Goal: Navigation & Orientation: Find specific page/section

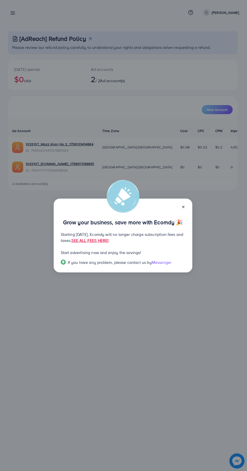
click at [184, 207] on icon at bounding box center [183, 207] width 4 height 4
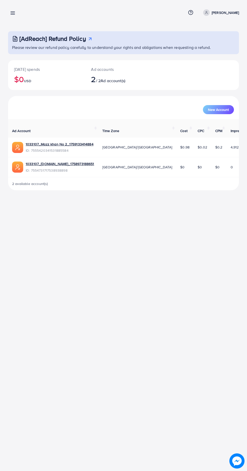
click at [13, 12] on line at bounding box center [13, 12] width 4 height 0
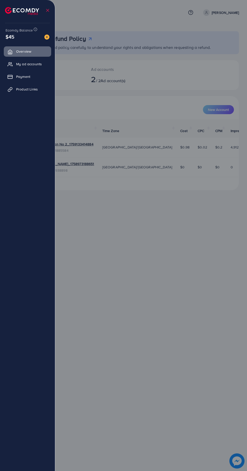
click at [176, 217] on div at bounding box center [123, 282] width 247 height 565
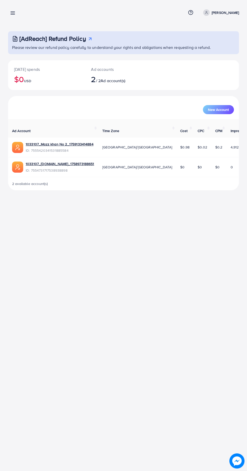
click at [13, 14] on line at bounding box center [13, 14] width 4 height 0
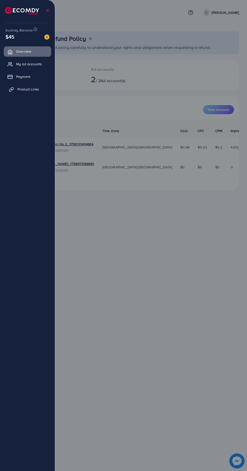
click at [18, 87] on span "Product Links" at bounding box center [28, 89] width 22 height 5
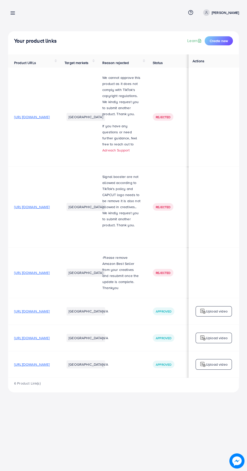
click at [50, 339] on span "[URL][DOMAIN_NAME]" at bounding box center [32, 337] width 36 height 5
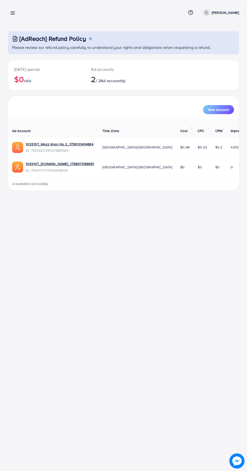
click at [13, 14] on line at bounding box center [13, 14] width 4 height 0
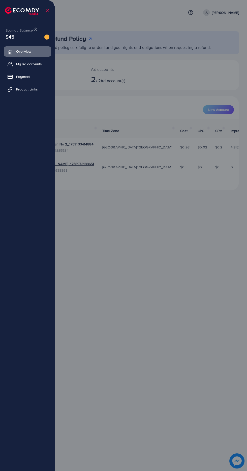
click at [10, 7] on img at bounding box center [22, 11] width 34 height 8
click at [14, 89] on link "Product Links" at bounding box center [27, 89] width 47 height 10
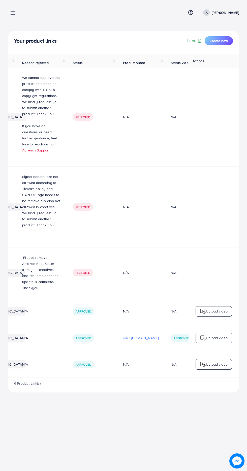
scroll to position [0, 168]
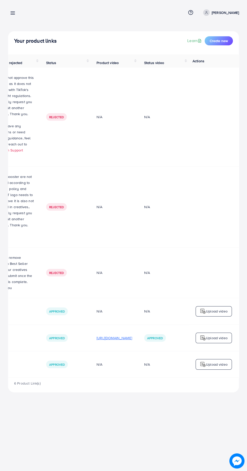
click at [112, 341] on p "[URL][DOMAIN_NAME]" at bounding box center [114, 338] width 36 height 6
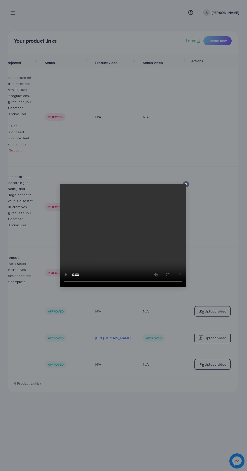
click at [186, 184] on line at bounding box center [186, 184] width 2 height 2
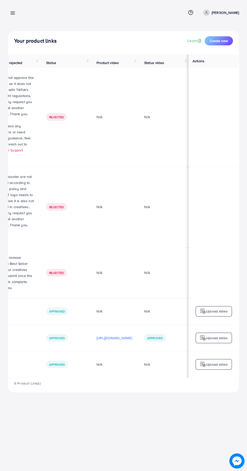
scroll to position [0, 0]
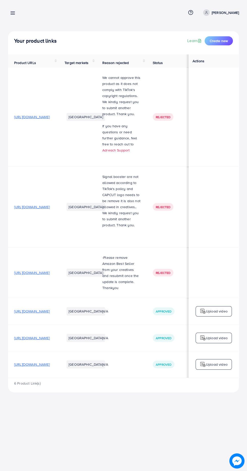
click at [50, 366] on span "[URL][DOMAIN_NAME]" at bounding box center [32, 364] width 36 height 5
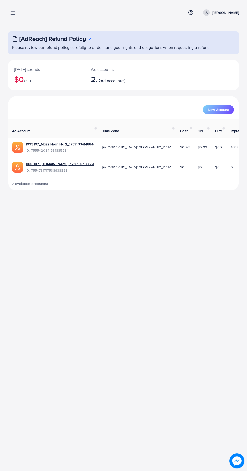
click at [34, 137] on th "Ad Account" at bounding box center [53, 128] width 90 height 18
click at [45, 144] on link "1033107_Mazz khan No 2_1759133414884" at bounding box center [60, 144] width 68 height 5
click at [81, 146] on link "1033107_Mazz khan No 2_1759133414884" at bounding box center [60, 144] width 68 height 5
